Goal: Contribute content: Contribute content

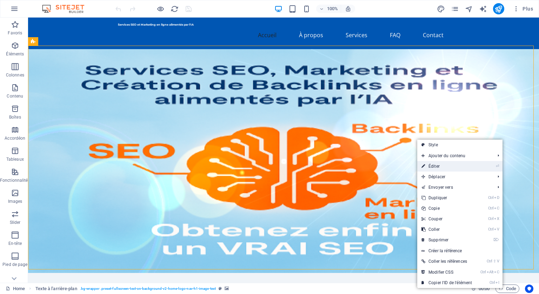
click at [439, 166] on link "⏎ Éditer" at bounding box center [446, 166] width 59 height 11
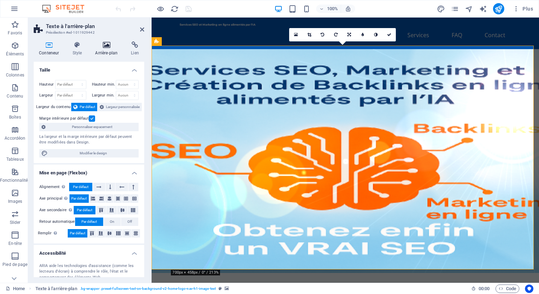
click at [107, 48] on icon at bounding box center [106, 44] width 33 height 7
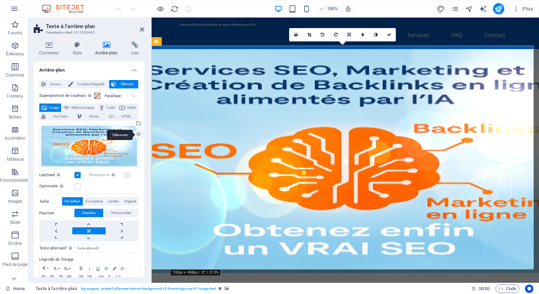
click at [137, 134] on div "Téléverser" at bounding box center [138, 135] width 11 height 11
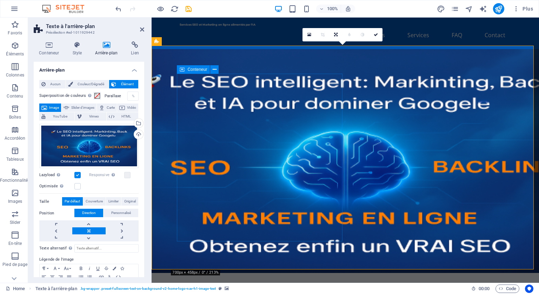
click at [215, 69] on icon at bounding box center [215, 69] width 4 height 7
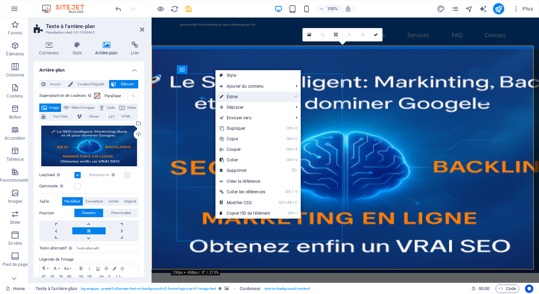
click at [241, 93] on link "⏎ Éditer" at bounding box center [244, 97] width 59 height 11
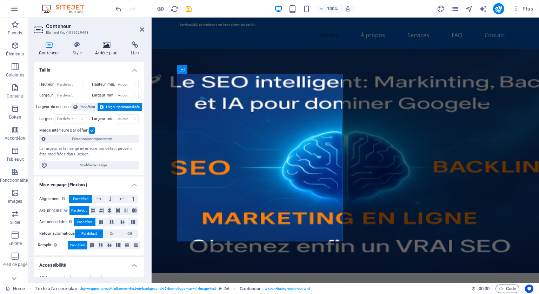
click at [108, 44] on icon at bounding box center [106, 44] width 33 height 7
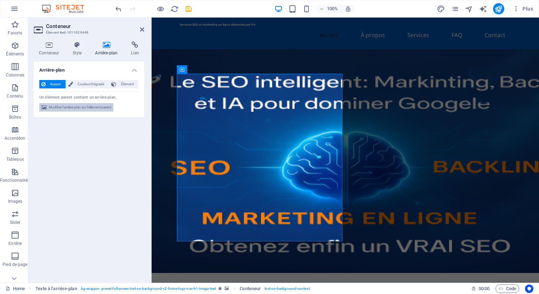
click at [95, 106] on span "Modifier l'arrière-plan sur l'élément parent" at bounding box center [80, 107] width 62 height 8
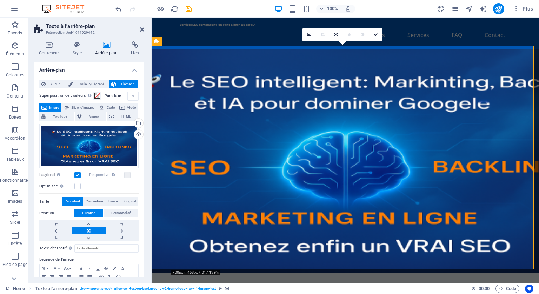
click at [109, 44] on icon at bounding box center [106, 44] width 33 height 7
click at [104, 45] on icon at bounding box center [106, 44] width 33 height 7
click at [498, 5] on icon "publish" at bounding box center [498, 9] width 8 height 8
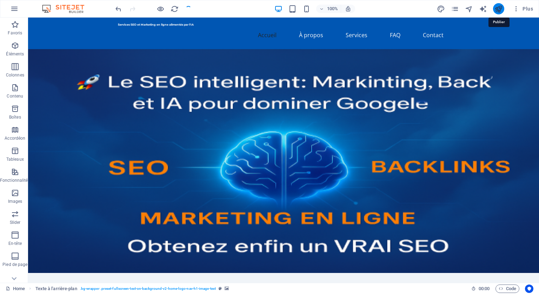
checkbox input "false"
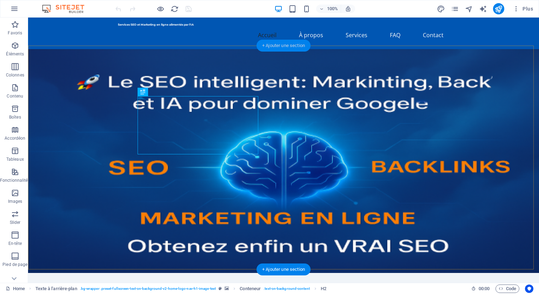
click at [275, 44] on div "+ Ajouter une section" at bounding box center [283, 46] width 54 height 12
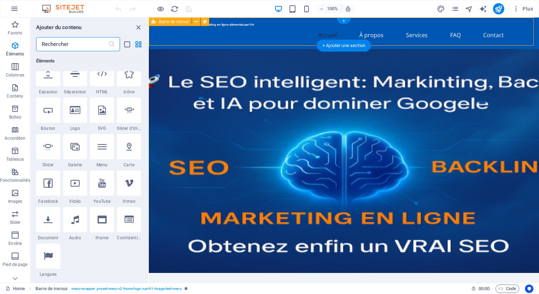
scroll to position [1228, 0]
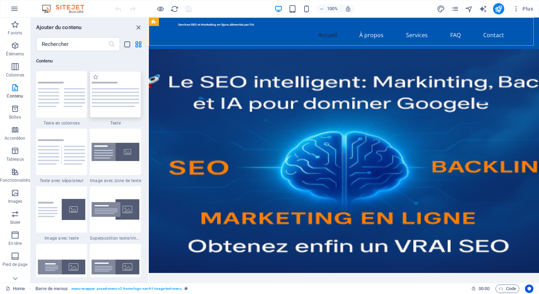
click at [134, 96] on img at bounding box center [116, 94] width 48 height 25
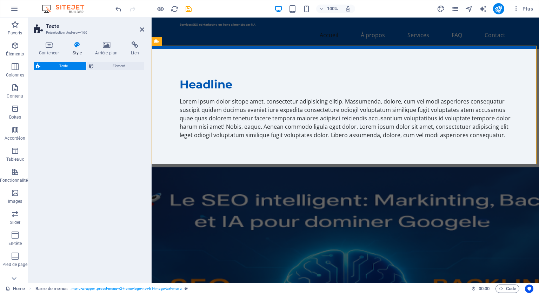
select select "preset-text-v2-default"
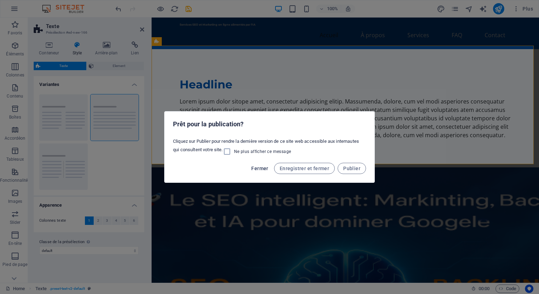
click at [268, 166] on span "Fermer" at bounding box center [259, 169] width 17 height 6
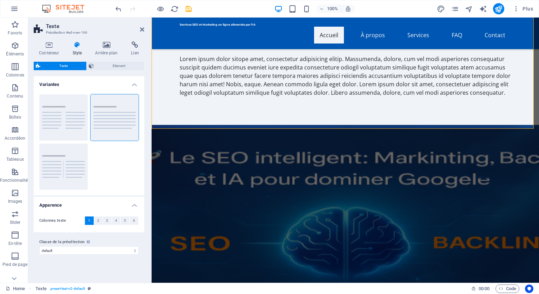
scroll to position [35, 0]
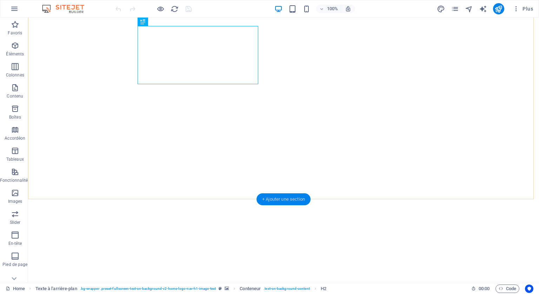
click at [285, 198] on div "+ Ajouter une section" at bounding box center [283, 199] width 54 height 12
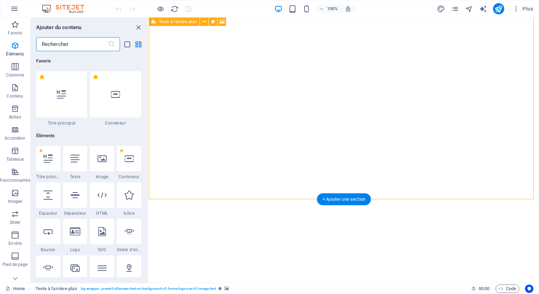
scroll to position [1228, 0]
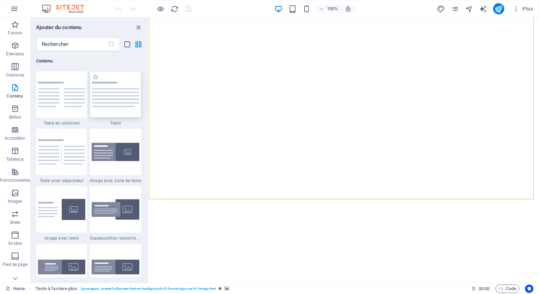
click at [118, 95] on img at bounding box center [116, 94] width 48 height 25
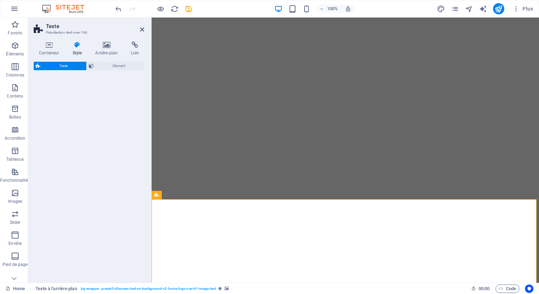
select select "preset-text-v2-default"
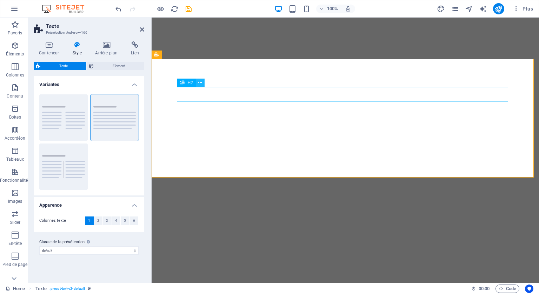
click at [201, 80] on icon at bounding box center [200, 82] width 4 height 7
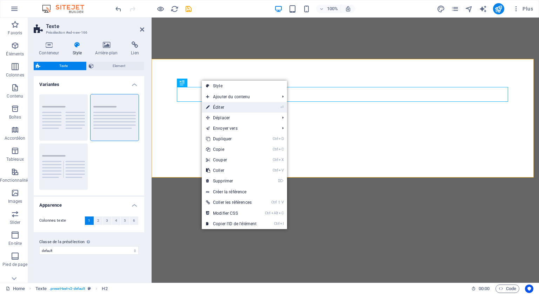
click at [216, 105] on link "⏎ Éditer" at bounding box center [231, 107] width 59 height 11
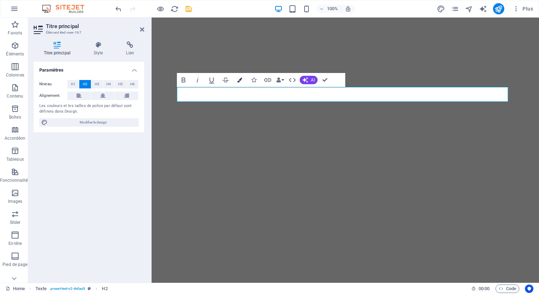
click at [241, 78] on icon "button" at bounding box center [239, 80] width 5 height 5
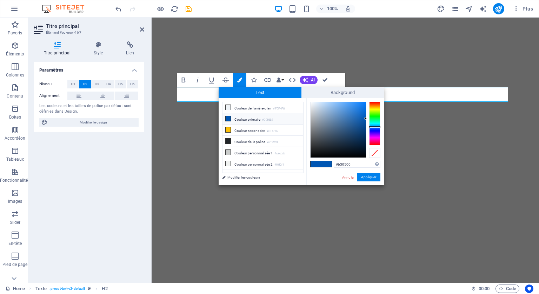
click at [379, 102] on div at bounding box center [374, 124] width 11 height 44
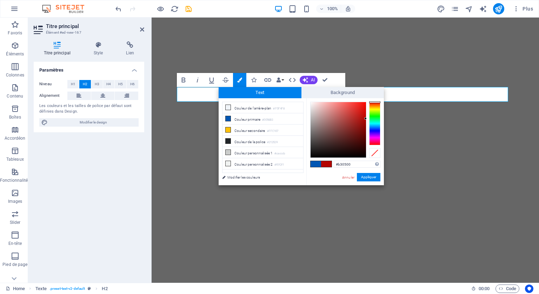
type input "#f80b03"
click at [365, 104] on div at bounding box center [338, 129] width 55 height 55
click at [368, 176] on button "Appliquer" at bounding box center [369, 177] width 24 height 8
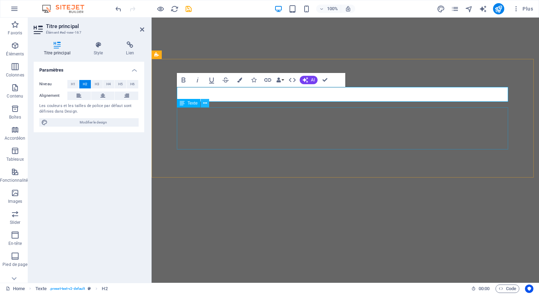
click at [204, 102] on icon at bounding box center [205, 103] width 4 height 7
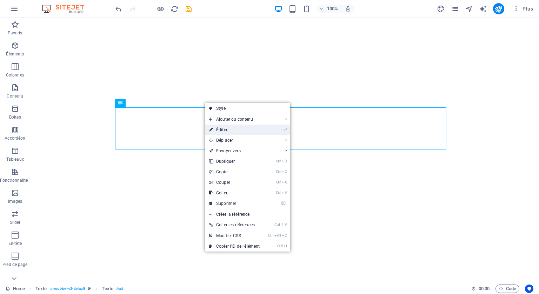
click at [223, 129] on link "⏎ Éditer" at bounding box center [234, 130] width 59 height 11
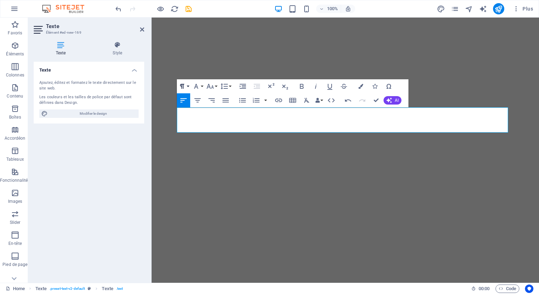
click at [189, 86] on button "Paragraph Format" at bounding box center [183, 86] width 13 height 14
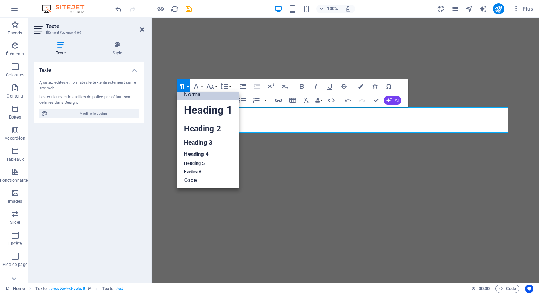
scroll to position [6, 0]
click at [198, 126] on link "Heading 2" at bounding box center [208, 129] width 62 height 16
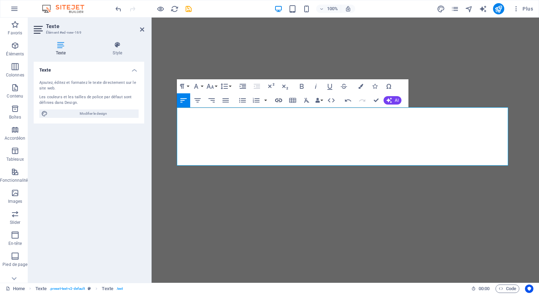
click at [277, 99] on icon "button" at bounding box center [278, 101] width 7 height 4
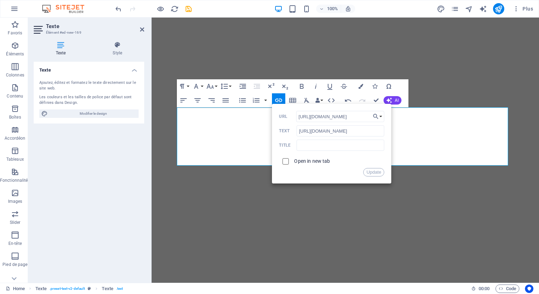
scroll to position [0, 0]
click at [286, 160] on input "checkbox" at bounding box center [284, 160] width 6 height 6
checkbox input "true"
click at [371, 171] on button "Update" at bounding box center [373, 172] width 21 height 8
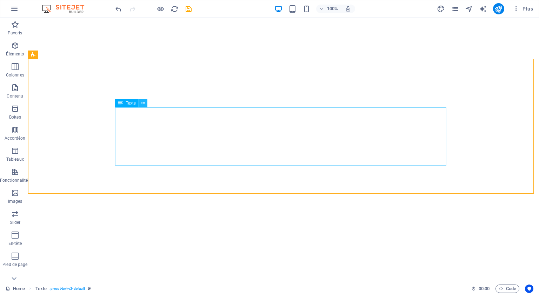
click at [144, 101] on icon at bounding box center [143, 103] width 4 height 7
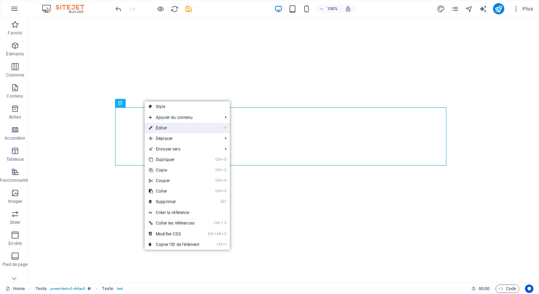
click at [164, 127] on link "⏎ Éditer" at bounding box center [174, 128] width 59 height 11
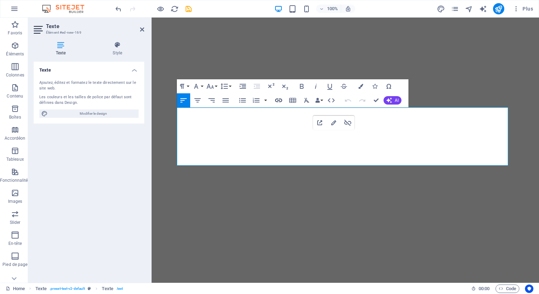
click at [279, 100] on icon "button" at bounding box center [278, 100] width 8 height 8
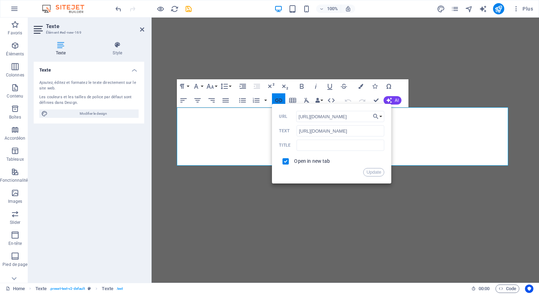
scroll to position [0, 20]
click at [373, 170] on button "Update" at bounding box center [373, 172] width 21 height 8
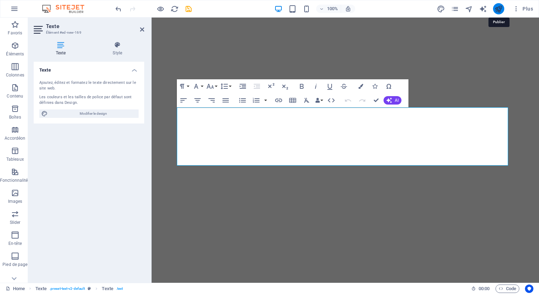
click at [500, 7] on icon "publish" at bounding box center [498, 9] width 8 height 8
